Goal: Task Accomplishment & Management: Complete application form

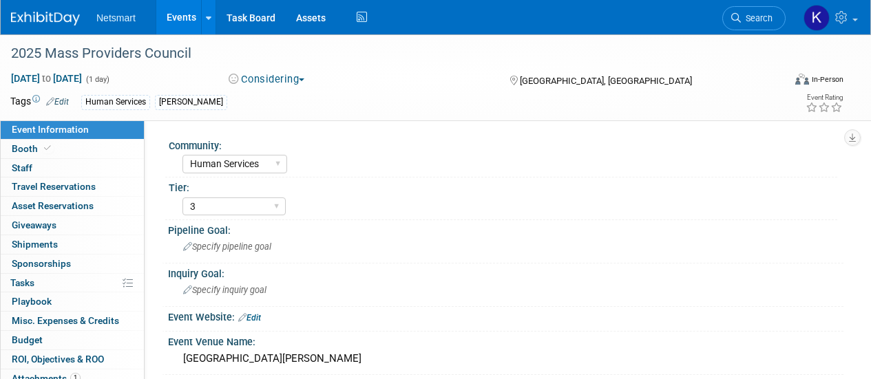
select select "Human Services"
select select "3"
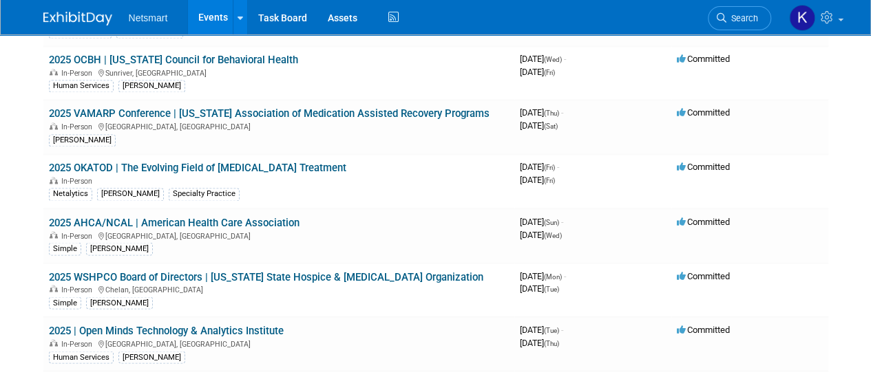
scroll to position [1101, 0]
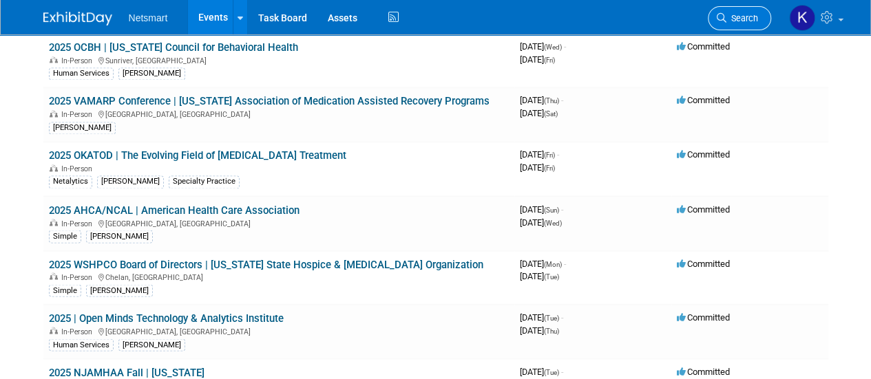
click at [731, 14] on span "Search" at bounding box center [742, 18] width 32 height 10
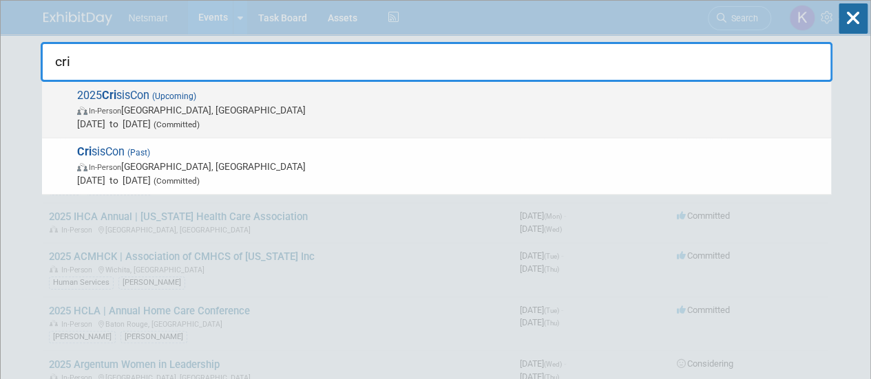
type input "cri"
click at [246, 90] on span "2025 Cri sisCon (Upcoming) In-Person [GEOGRAPHIC_DATA], IN [DATE] to [DATE] (Co…" at bounding box center [448, 110] width 751 height 42
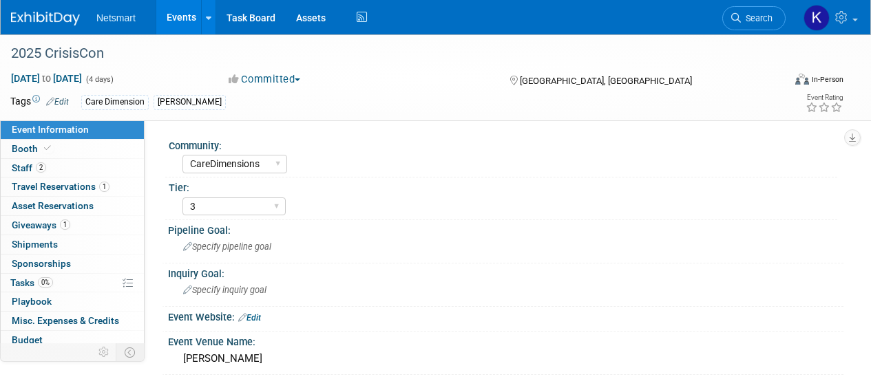
select select "CareDimensions"
select select "3"
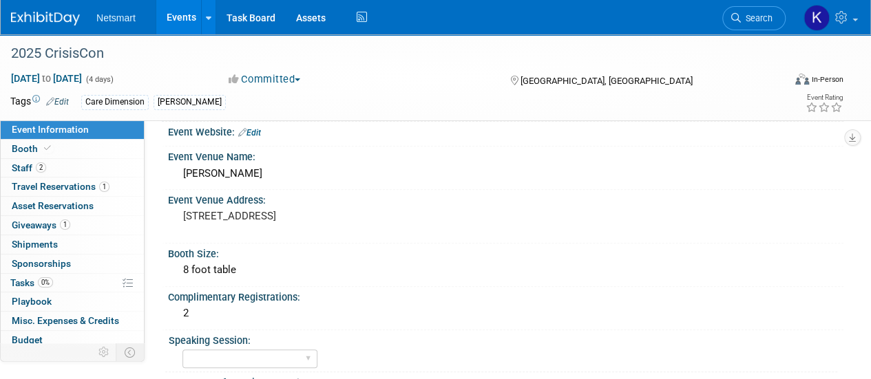
scroll to position [207, 0]
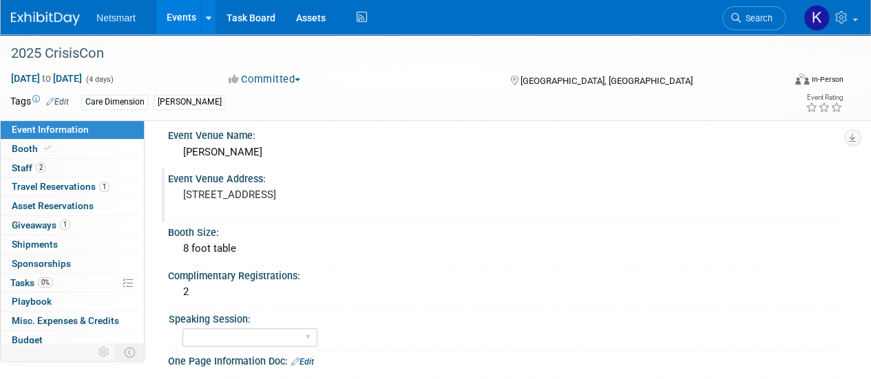
click at [341, 193] on pre "10 S West St, Indianapolis, IN 46204" at bounding box center [308, 195] width 251 height 12
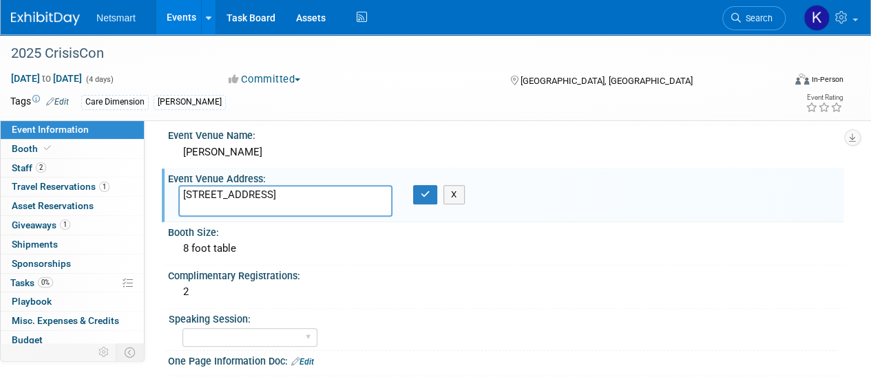
click at [341, 193] on textarea "10 S West St, Indianapolis, IN 46204" at bounding box center [285, 201] width 214 height 32
click at [748, 12] on link "Search" at bounding box center [753, 18] width 63 height 24
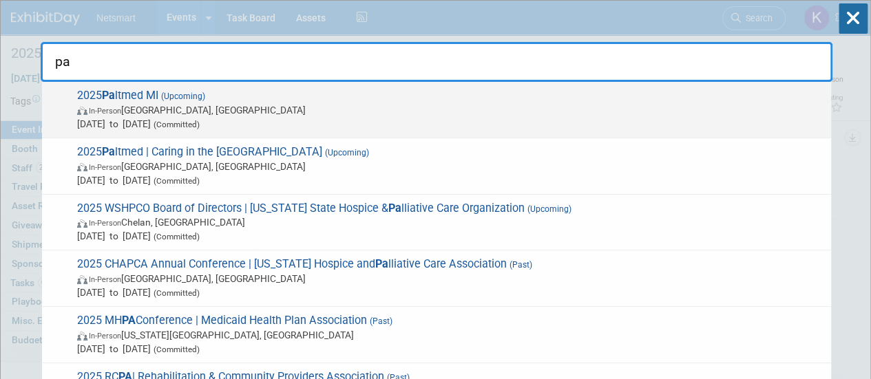
type input "pa"
click at [365, 98] on span "2025 Pa ltmed MI (Upcoming) In-Person Ann Arbor, MI Sep 26, 2025 to Sep 28, 202…" at bounding box center [448, 110] width 751 height 42
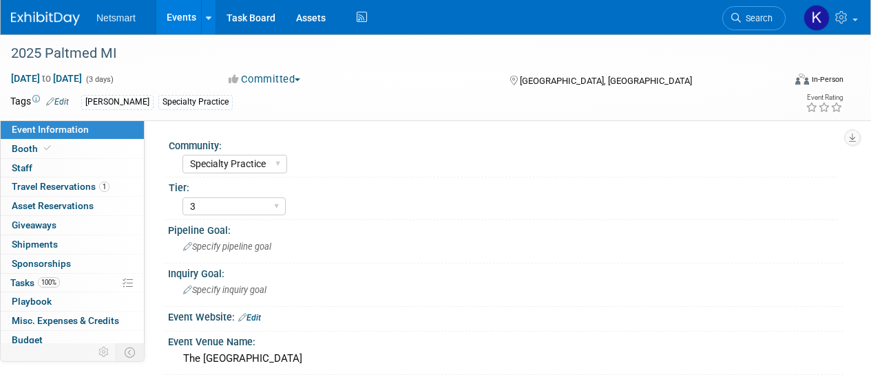
select select "Specialty Practice"
select select "3"
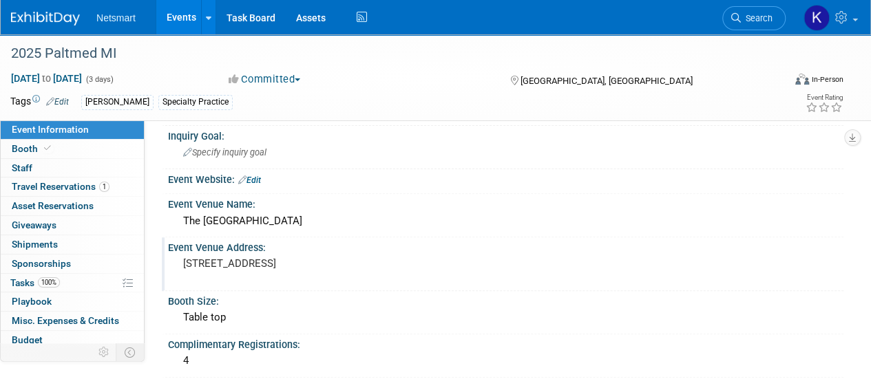
click at [282, 268] on pre "3500 S State Street, Ann Arbor, MI 48108" at bounding box center [308, 263] width 251 height 12
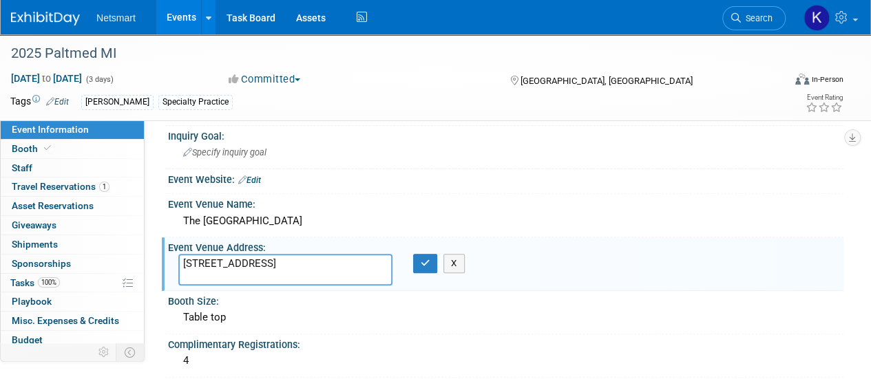
click at [282, 268] on textarea "3500 S State Street, Ann Arbor, MI 48108" at bounding box center [285, 270] width 214 height 32
